Goal: Find specific page/section: Find specific page/section

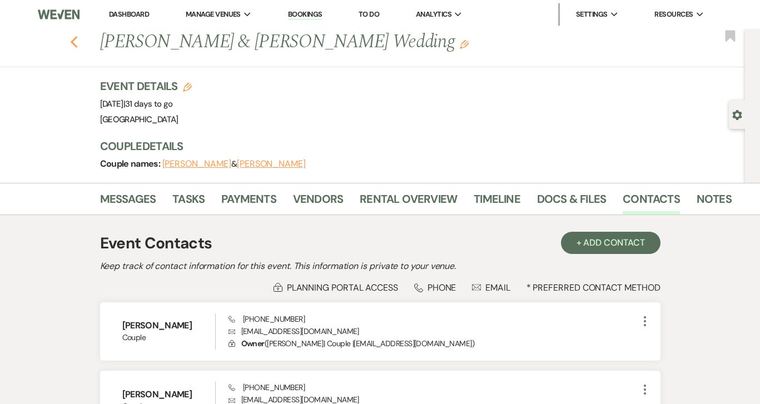
click at [76, 44] on icon "Previous" at bounding box center [74, 42] width 8 height 13
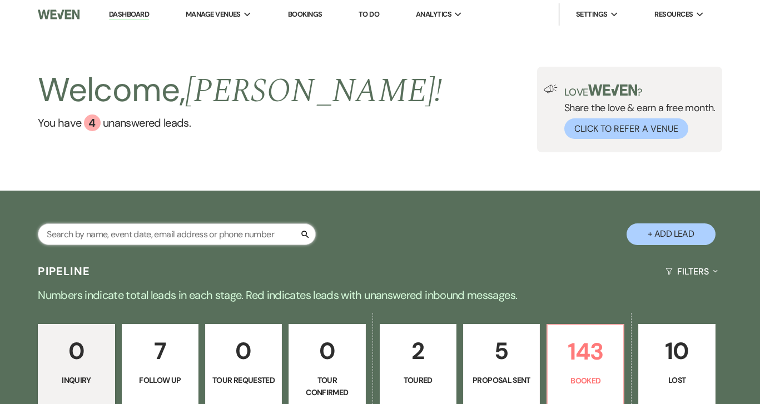
click at [192, 237] on input "text" at bounding box center [177, 235] width 278 height 22
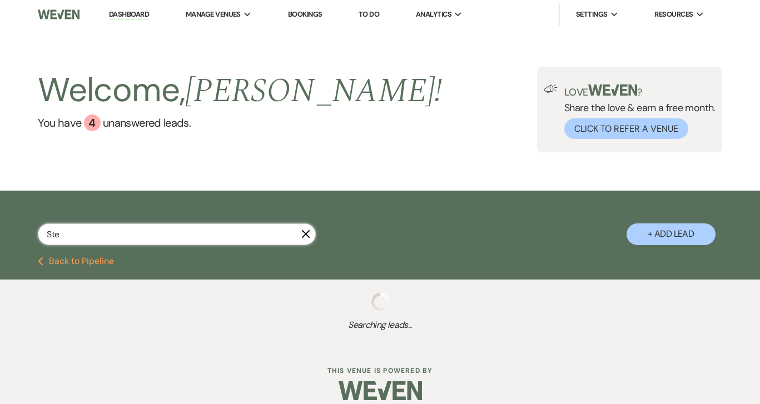
type input "Step"
select select "6"
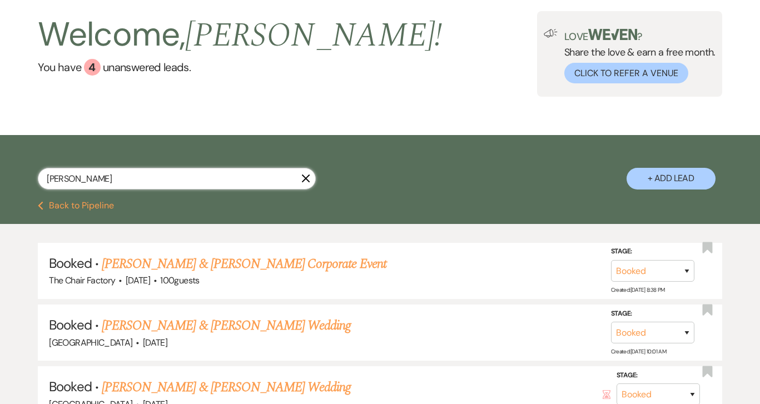
scroll to position [55, 0]
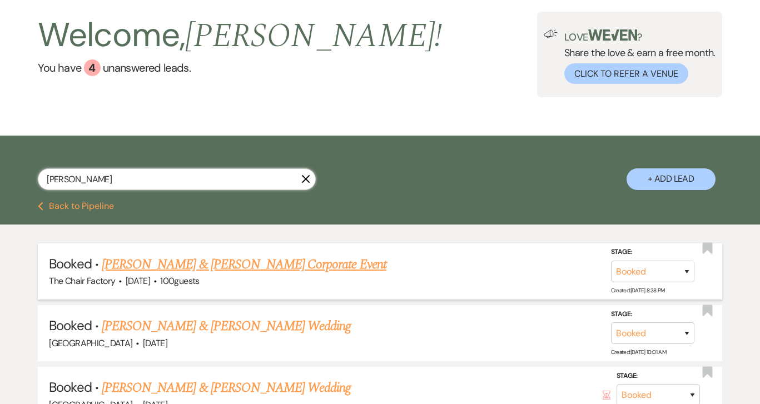
type input "[PERSON_NAME]"
click at [324, 265] on link "Stephen Jackson & Kaley Shawley's Corporate Event" at bounding box center [244, 265] width 285 height 20
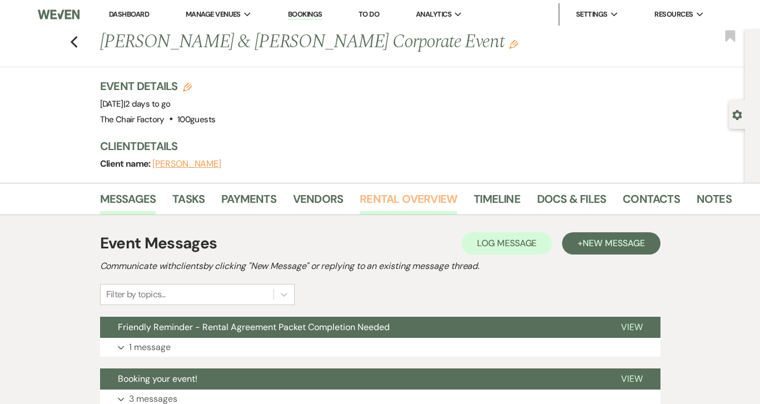
click at [389, 200] on link "Rental Overview" at bounding box center [408, 202] width 97 height 24
